Goal: Information Seeking & Learning: Learn about a topic

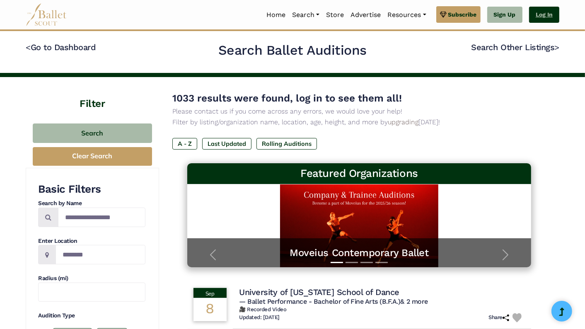
click at [347, 17] on link "Log In" at bounding box center [544, 15] width 30 height 17
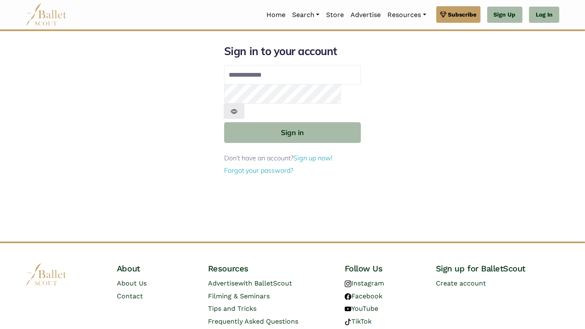
click at [300, 73] on input "Email address" at bounding box center [292, 75] width 137 height 20
click at [295, 77] on input "Email address" at bounding box center [292, 75] width 137 height 20
type input "**********"
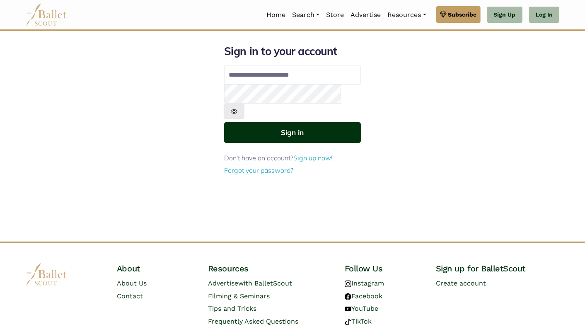
click at [297, 122] on button "Sign in" at bounding box center [292, 132] width 137 height 20
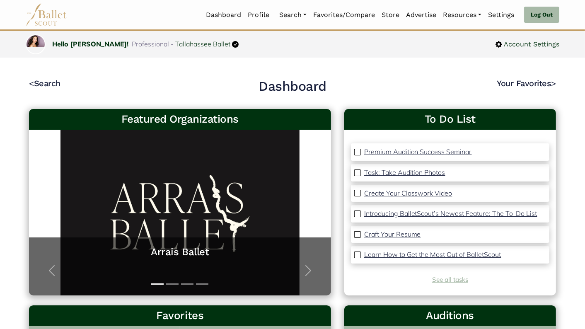
click at [456, 281] on link "See all tasks" at bounding box center [450, 280] width 36 height 8
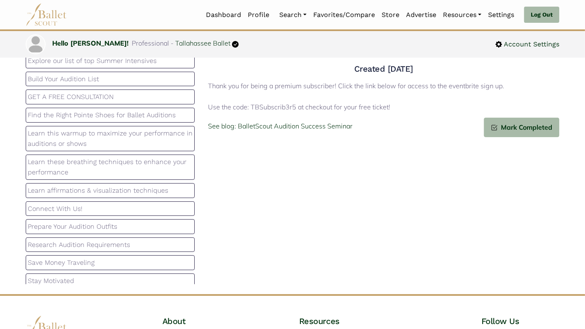
scroll to position [50, 0]
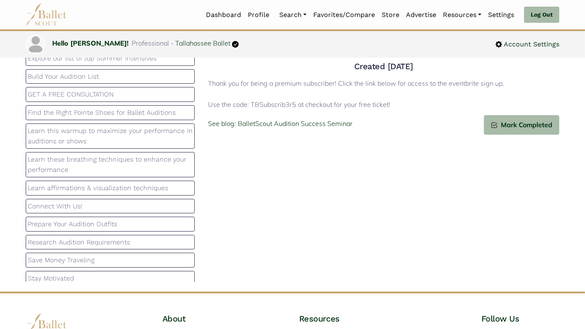
click at [137, 273] on p "Stay Motivated" at bounding box center [110, 278] width 165 height 11
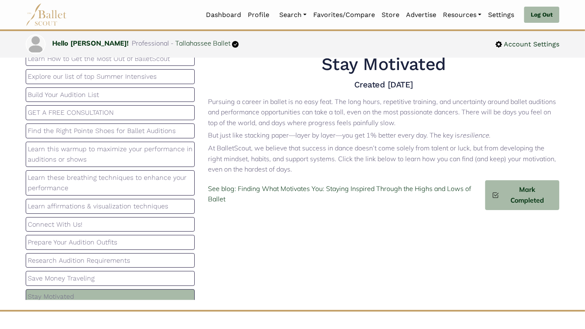
scroll to position [0, 0]
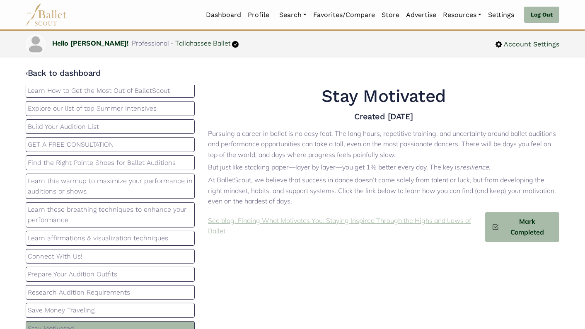
click at [272, 223] on p "See blog: Finding What Motivates You: Staying Inspired Through the Highs and Lo…" at bounding box center [346, 226] width 277 height 21
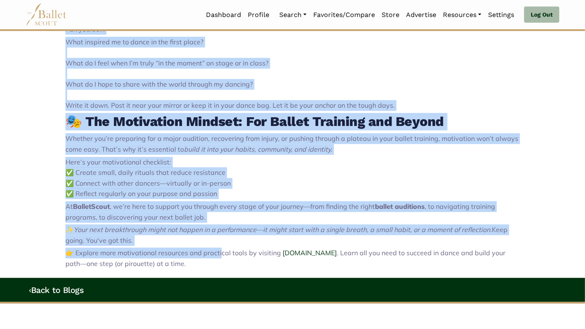
scroll to position [867, 0]
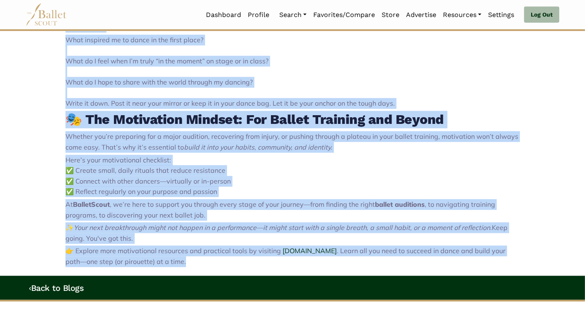
drag, startPoint x: 67, startPoint y: 132, endPoint x: 288, endPoint y: 258, distance: 254.2
copy div "Loremip Dolo Sitametco Adi: Elitsed Doeiusmo Tempori utl Etdol mag Aliq en Admi…"
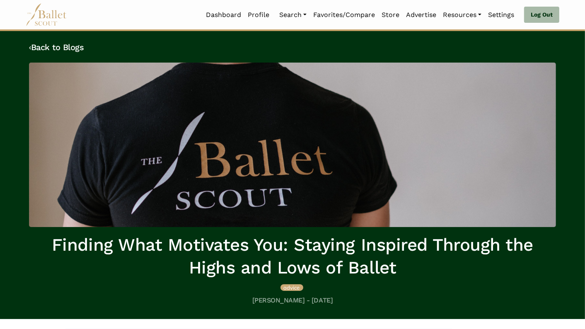
scroll to position [174, 0]
